Goal: Check status

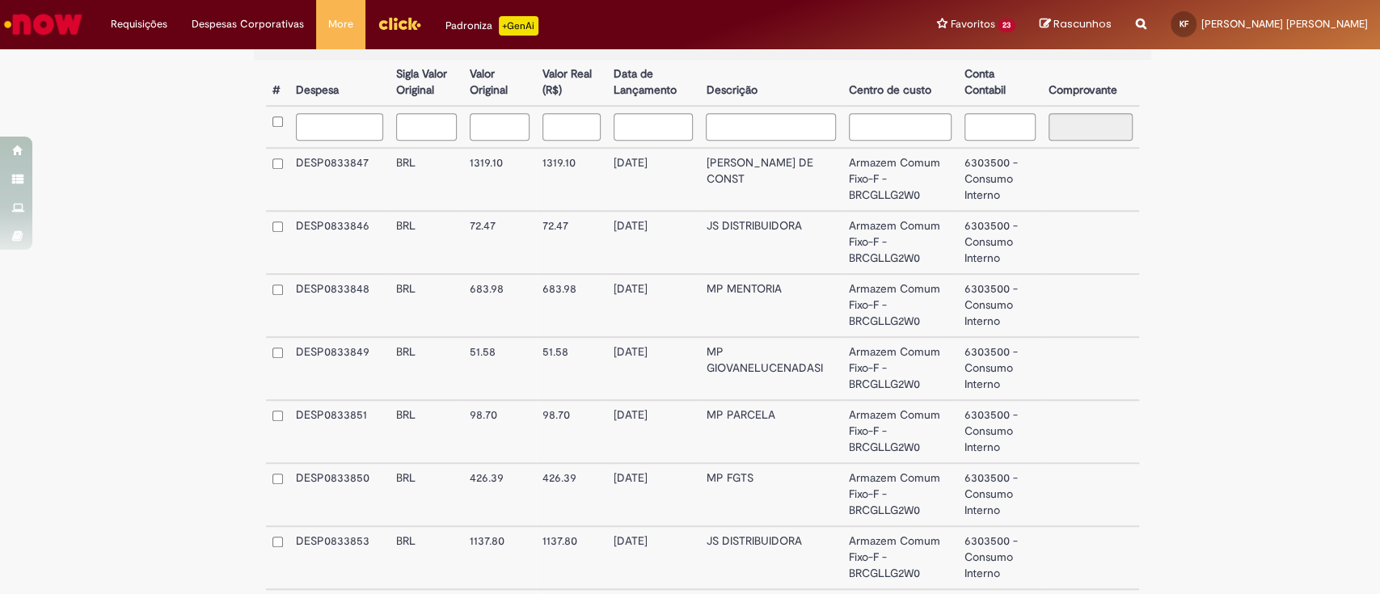
scroll to position [676, 0]
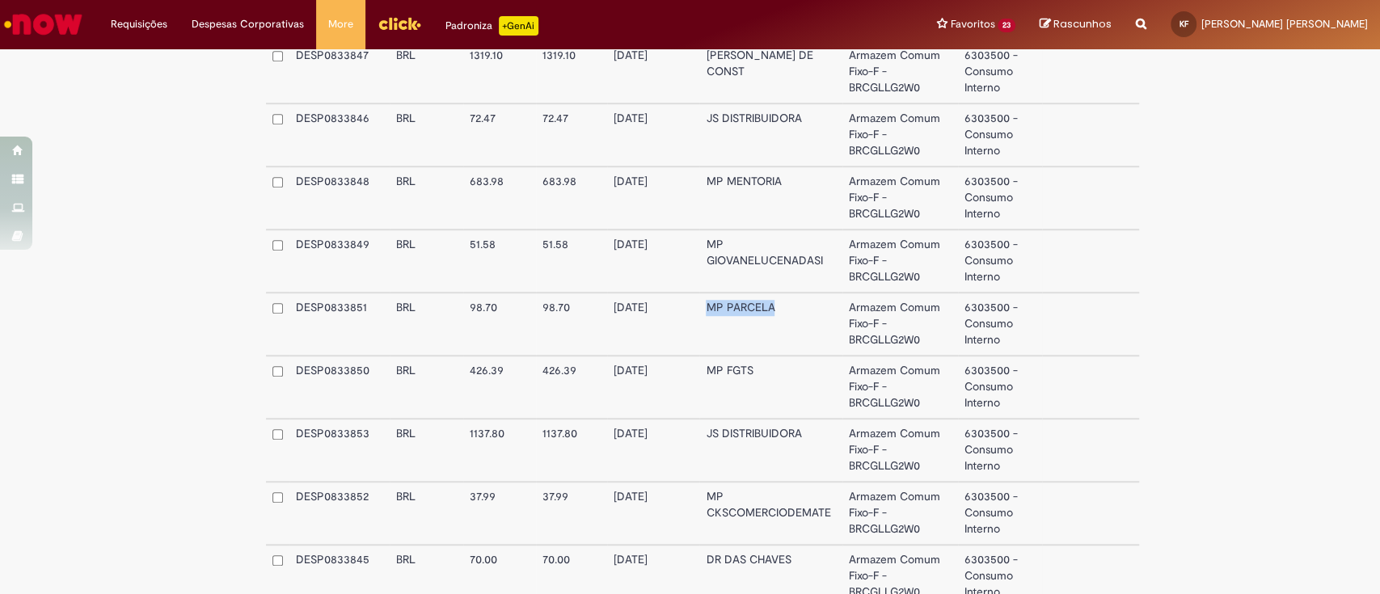
drag, startPoint x: 795, startPoint y: 316, endPoint x: 696, endPoint y: 313, distance: 98.7
click at [699, 313] on td "MP PARCELA" at bounding box center [770, 324] width 143 height 63
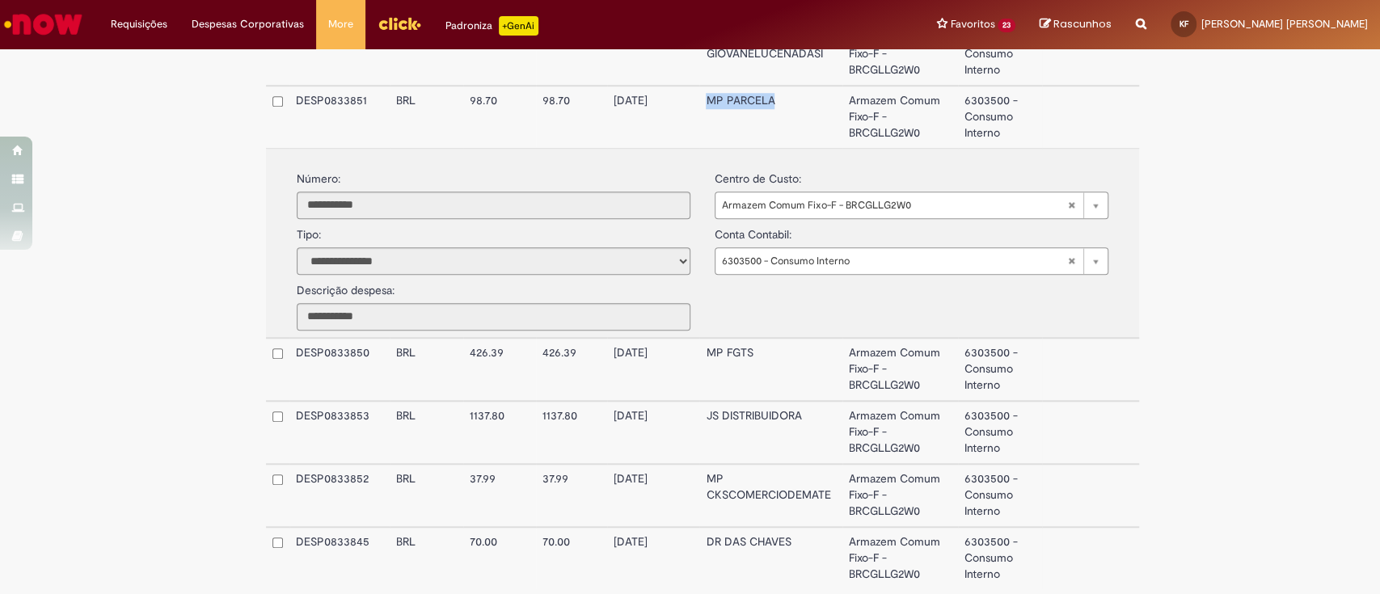
scroll to position [892, 0]
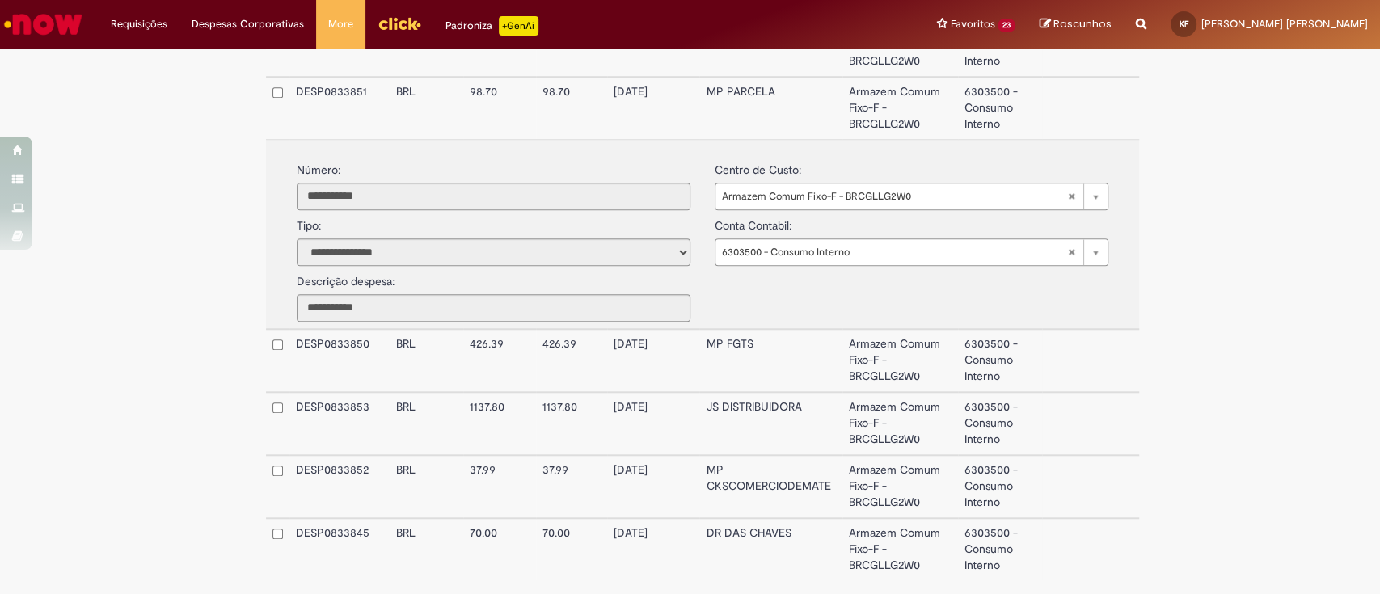
click at [727, 307] on div "**********" at bounding box center [703, 233] width 860 height 175
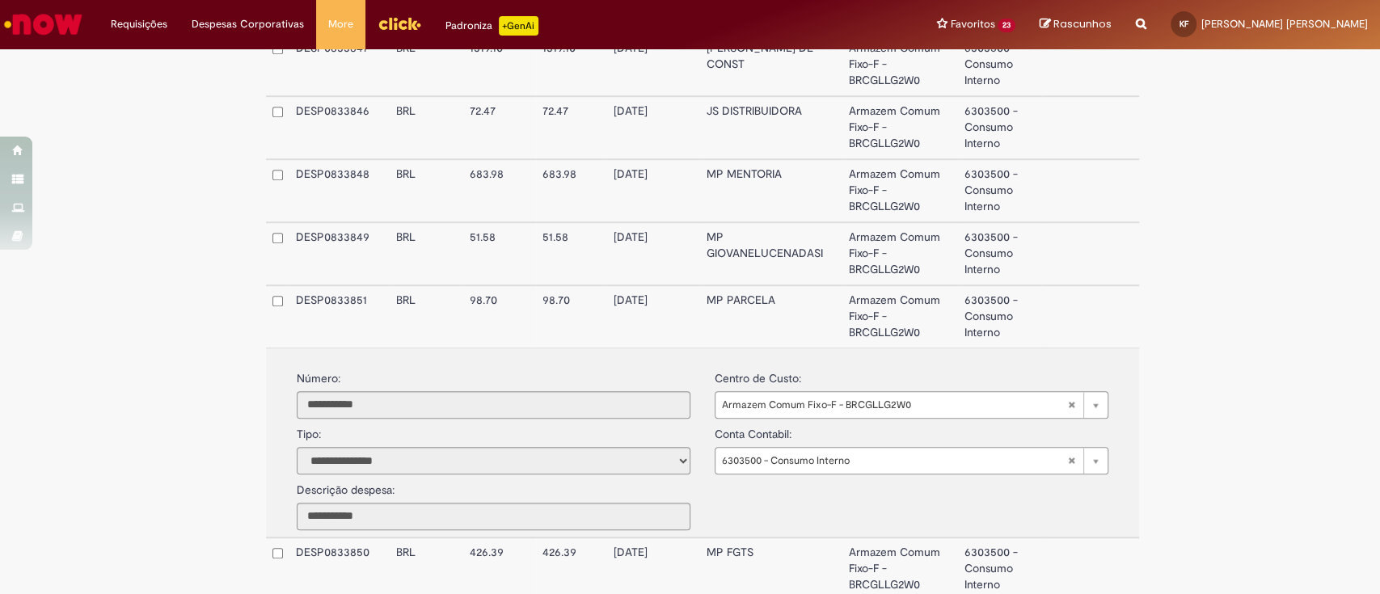
scroll to position [568, 0]
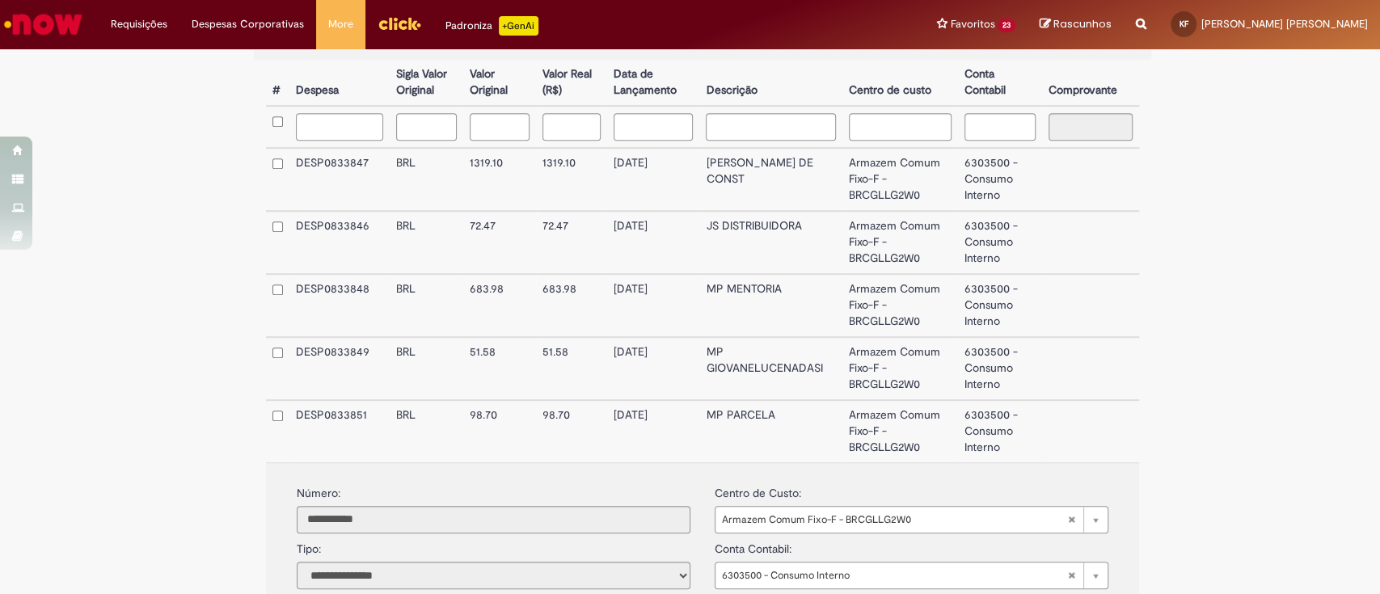
click at [682, 429] on td "[DATE]" at bounding box center [653, 431] width 92 height 62
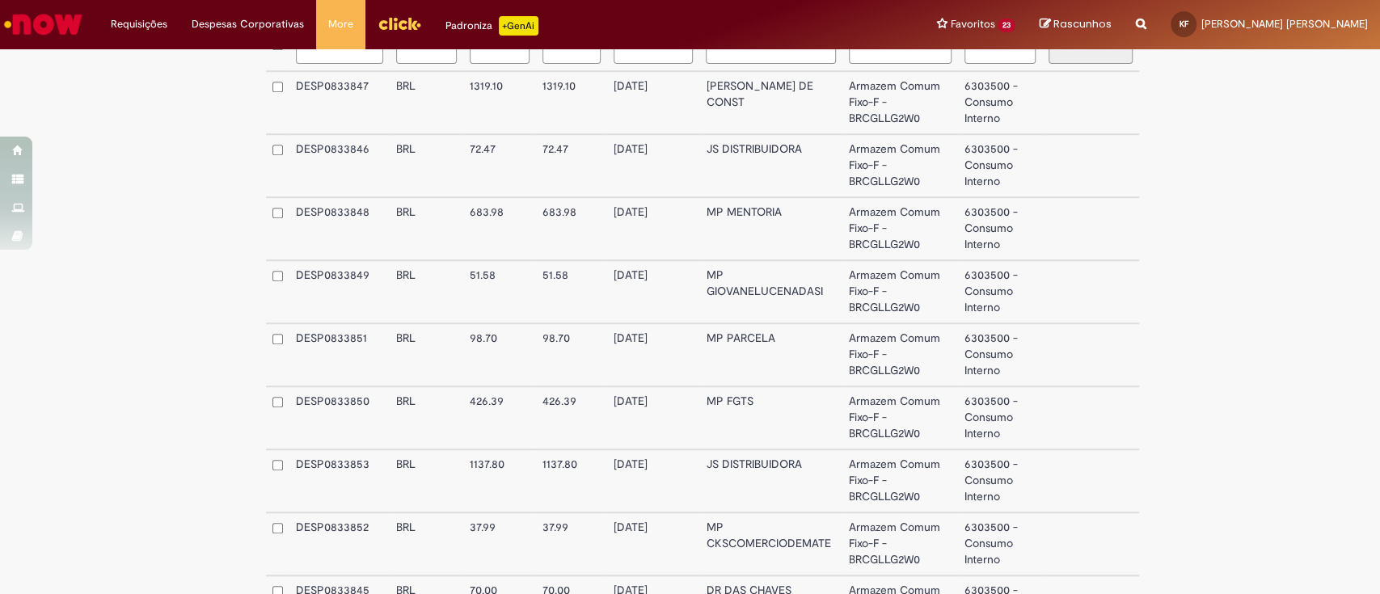
scroll to position [676, 0]
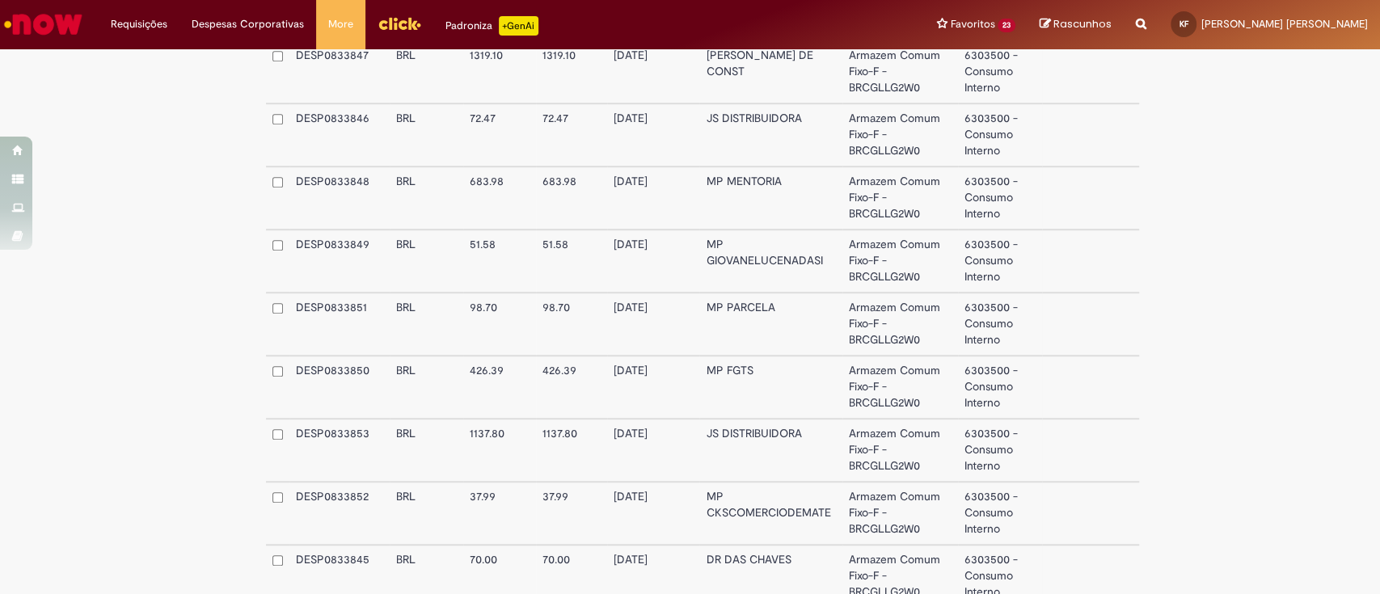
click at [739, 391] on td "MP FGTS" at bounding box center [770, 387] width 143 height 63
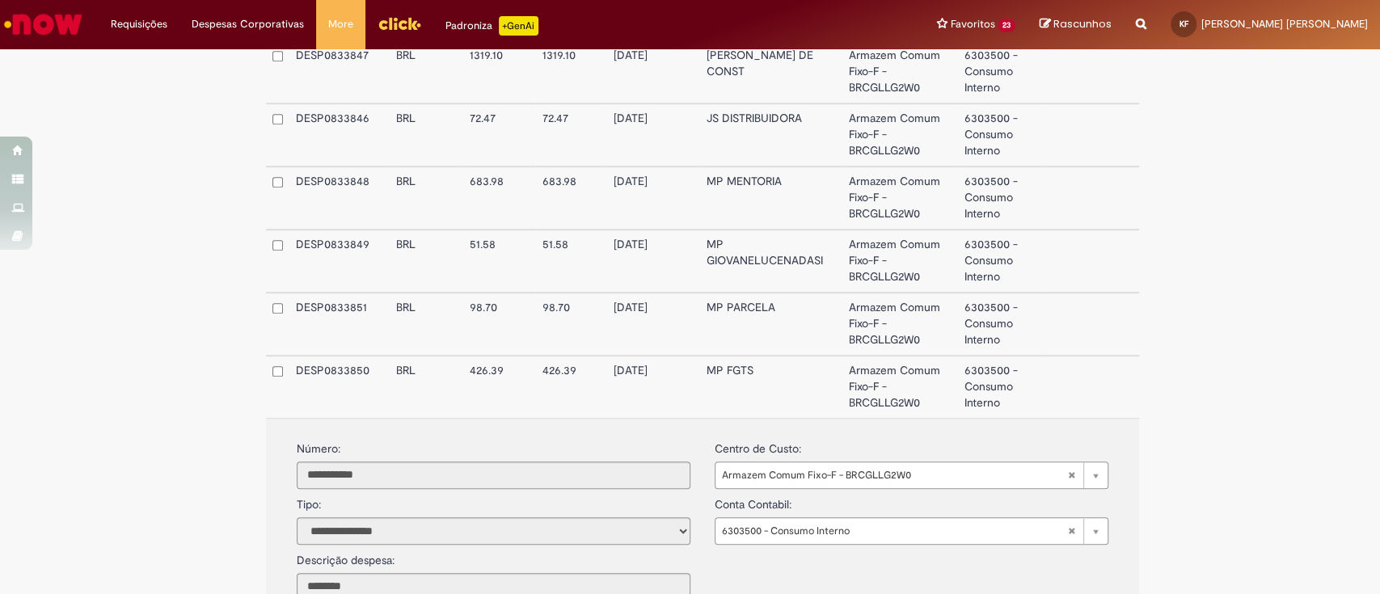
click at [739, 391] on td "MP FGTS" at bounding box center [770, 387] width 143 height 62
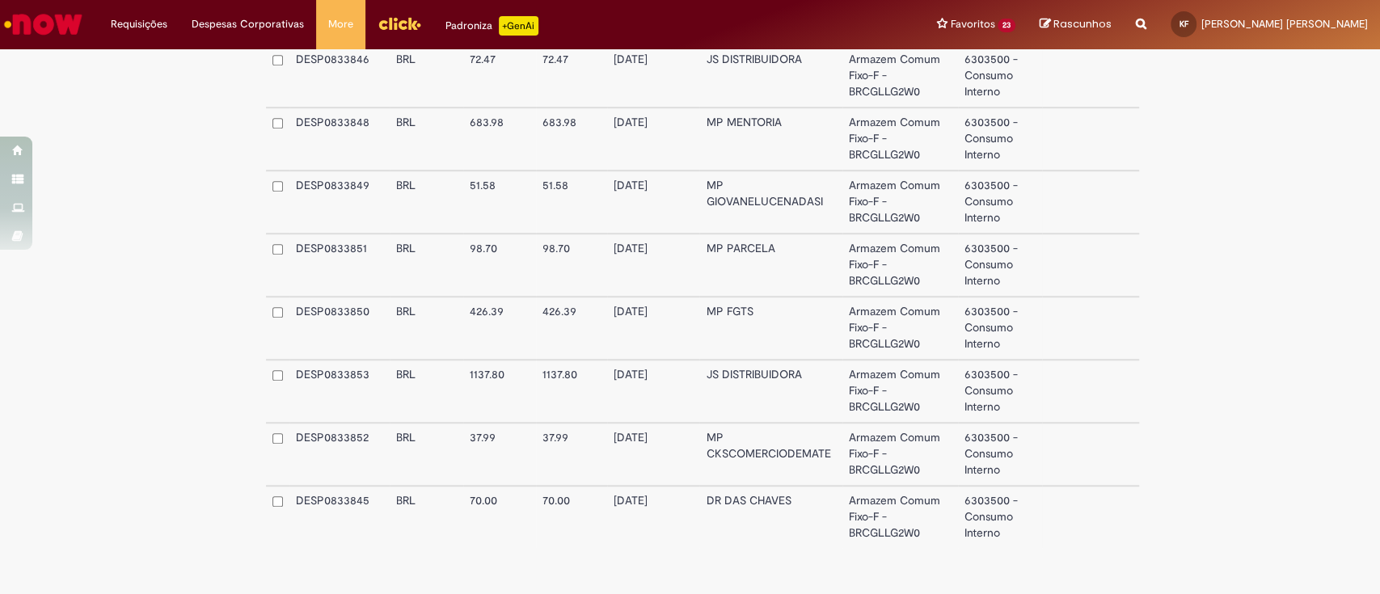
scroll to position [784, 0]
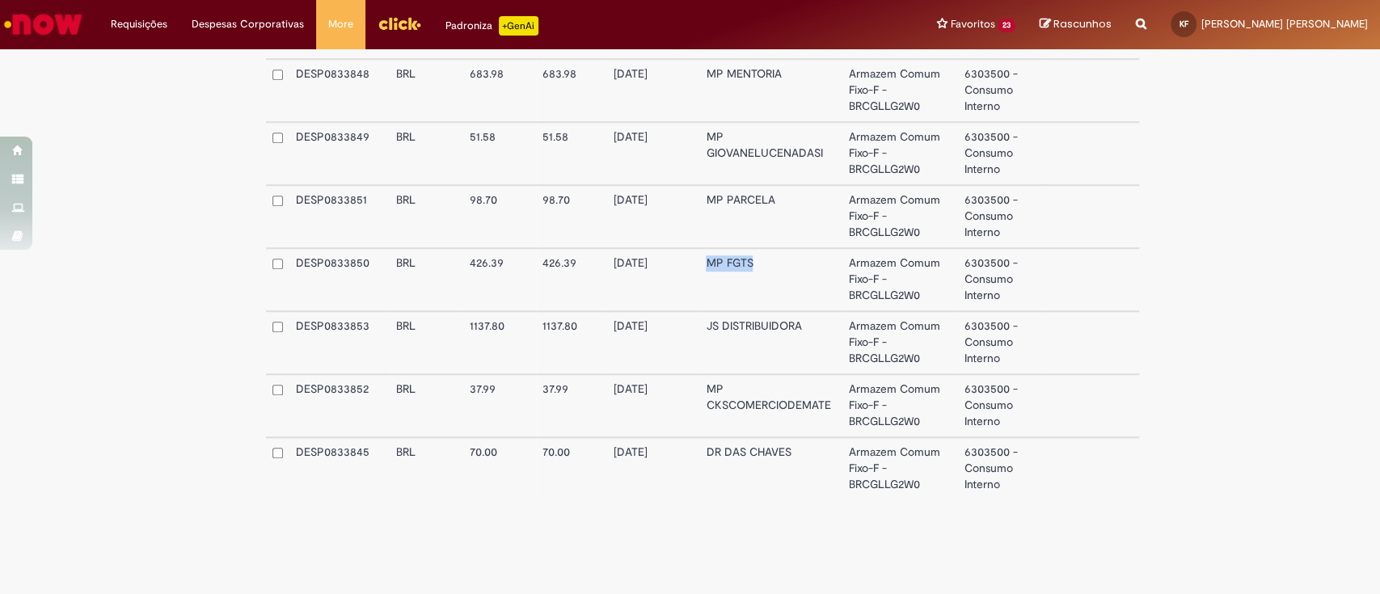
drag, startPoint x: 730, startPoint y: 261, endPoint x: 698, endPoint y: 262, distance: 32.4
click at [699, 262] on td "MP FGTS" at bounding box center [770, 279] width 143 height 63
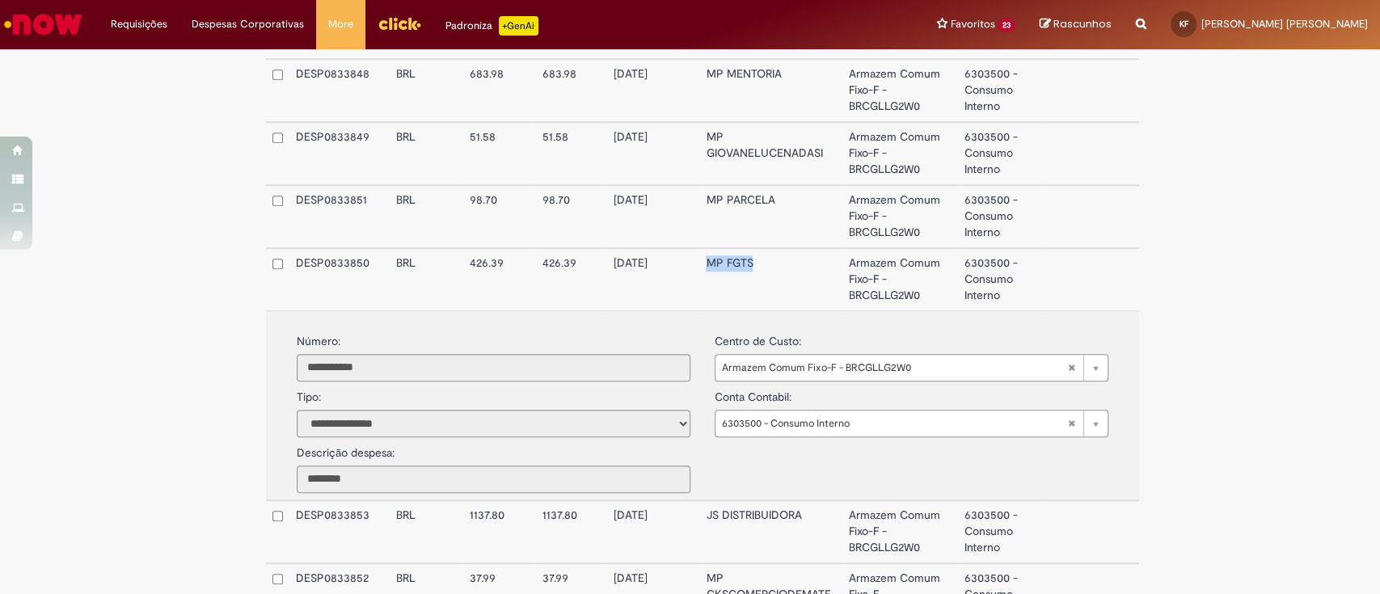
copy td "MP FGTS"
click at [699, 292] on td "MP FGTS" at bounding box center [770, 279] width 143 height 62
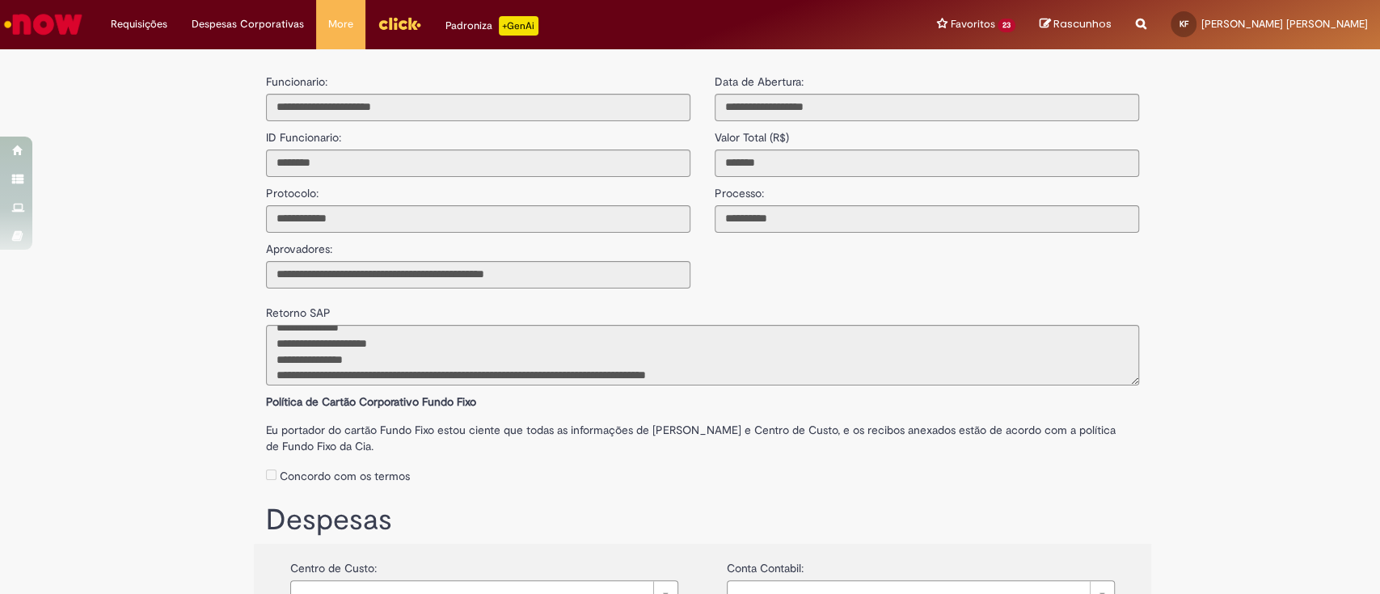
scroll to position [0, 0]
